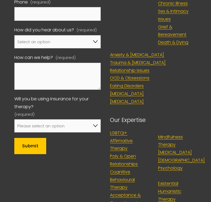
drag, startPoint x: 0, startPoint y: 0, endPoint x: 26, endPoint y: 134, distance: 136.5
click at [26, 132] on select "Please select an option No, I won't be using insurance Yes, I will be using Axa…" at bounding box center [57, 125] width 87 height 13
click at [76, 118] on div "Will you be using insurance for your therapy? (required)" at bounding box center [57, 106] width 87 height 23
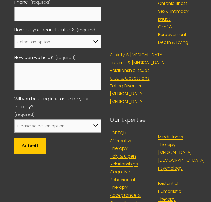
click at [76, 118] on div "Will you be using insurance for your therapy? (required)" at bounding box center [57, 106] width 87 height 23
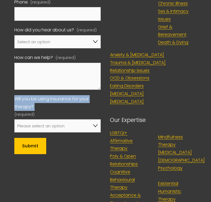
click at [76, 118] on div "Will you be using insurance for your therapy? (required)" at bounding box center [57, 106] width 87 height 23
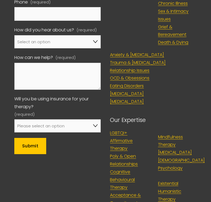
click at [76, 118] on div "Will you be using insurance for your therapy? (required)" at bounding box center [57, 106] width 87 height 23
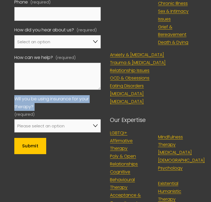
click at [76, 118] on div "Will you be using insurance for your therapy? (required)" at bounding box center [57, 106] width 87 height 23
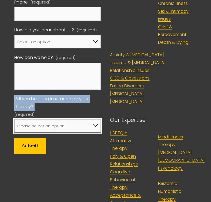
click at [77, 130] on select "Please select an option No, I won't be using insurance Yes, I will be using Axa…" at bounding box center [57, 125] width 87 height 13
click at [15, 128] on select "Please select an option No, I won't be using insurance Yes, I will be using Axa…" at bounding box center [57, 125] width 87 height 13
click at [73, 132] on select "No, I won't be using insurance Yes, I will be using Axa Yes, I will be using Av…" at bounding box center [57, 125] width 87 height 13
select select "No, I won't be using insurance"
click at [15, 128] on select "No, I won't be using insurance Yes, I will be using Axa Yes, I will be using Av…" at bounding box center [57, 125] width 87 height 13
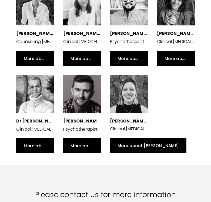
scroll to position [900, 0]
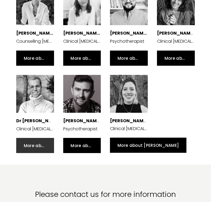
click at [44, 153] on link "More about [PERSON_NAME]" at bounding box center [35, 145] width 38 height 15
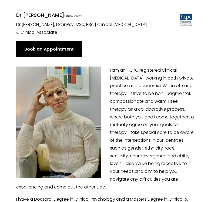
click at [52, 21] on p "Dr [PERSON_NAME], DClinPsy, MSc, BSc | Clinical [MEDICAL_DATA] & Clinical Assoc…" at bounding box center [82, 29] width 132 height 16
click at [56, 43] on link "Book an Appointment" at bounding box center [49, 49] width 66 height 16
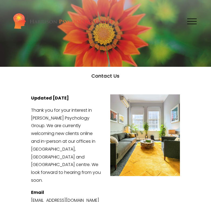
scroll to position [0, 0]
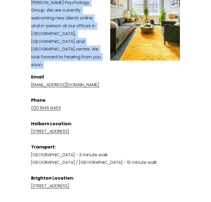
scroll to position [116, 0]
